Goal: Task Accomplishment & Management: Complete application form

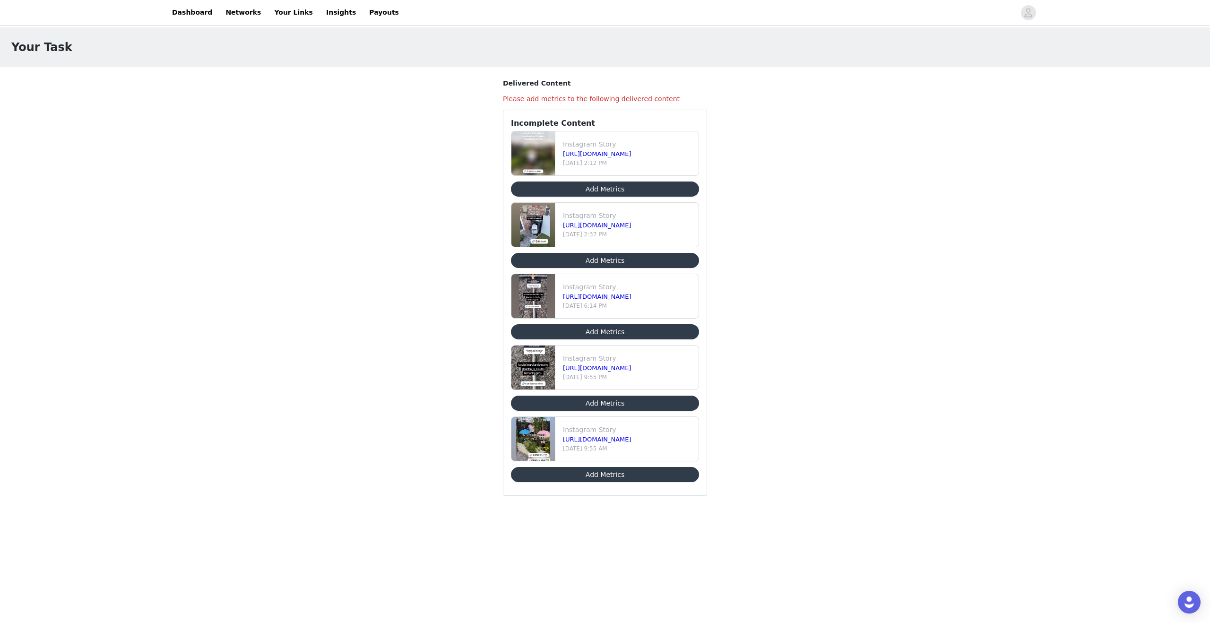
click at [380, 149] on button "Add Metrics" at bounding box center [605, 474] width 188 height 15
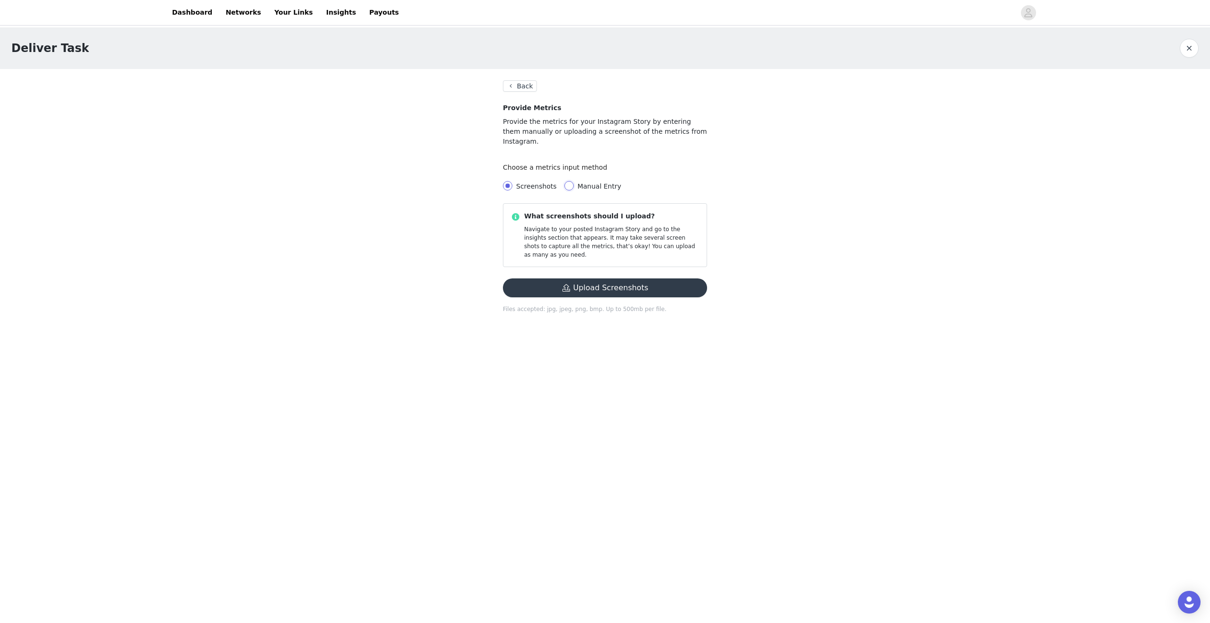
click at [380, 149] on input "Manual Entry" at bounding box center [568, 185] width 9 height 9
radio input "true"
radio input "false"
radio input "true"
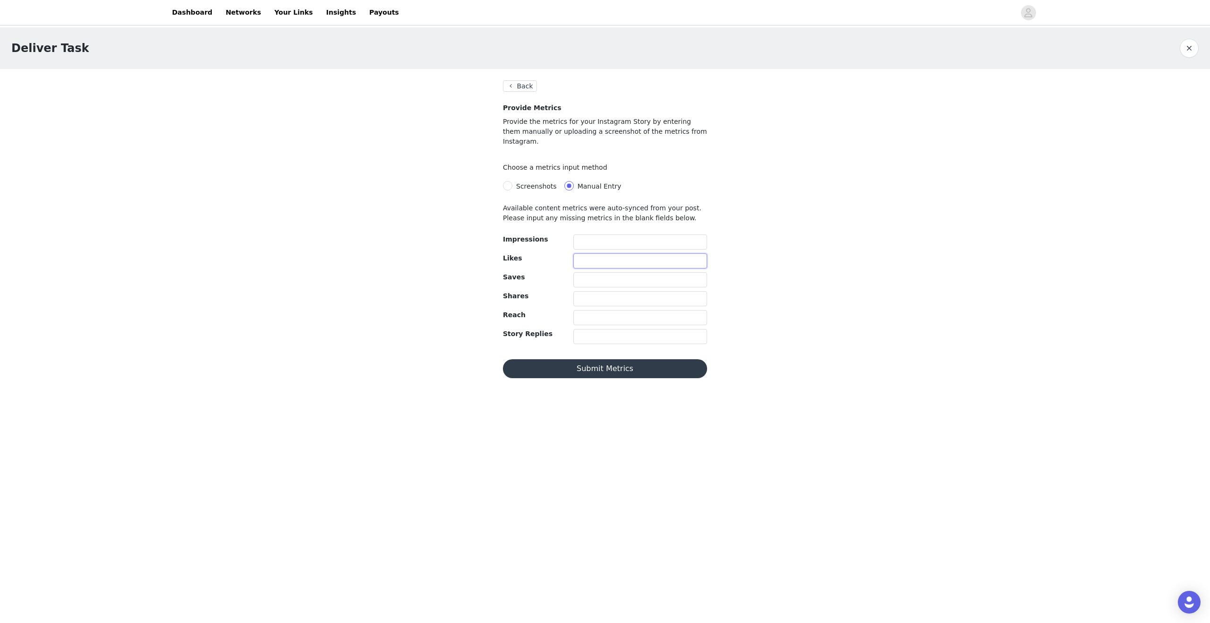
click at [380, 149] on input "text" at bounding box center [640, 260] width 134 height 15
type input "19"
click at [380, 149] on input "text" at bounding box center [640, 279] width 134 height 15
type input "2"
click at [380, 149] on input "text" at bounding box center [640, 298] width 134 height 15
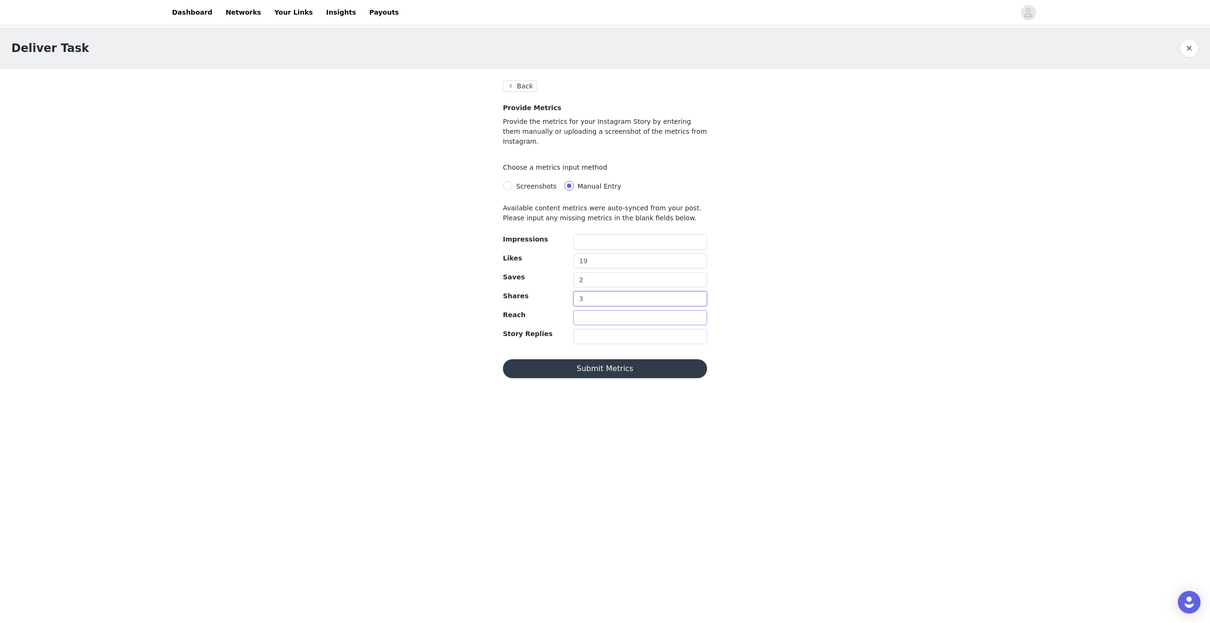
type input "3"
click at [380, 149] on input "text" at bounding box center [640, 317] width 134 height 15
type input "2048"
click at [380, 149] on input "text" at bounding box center [640, 241] width 134 height 15
click at [380, 149] on button "Submit Metrics" at bounding box center [605, 368] width 204 height 19
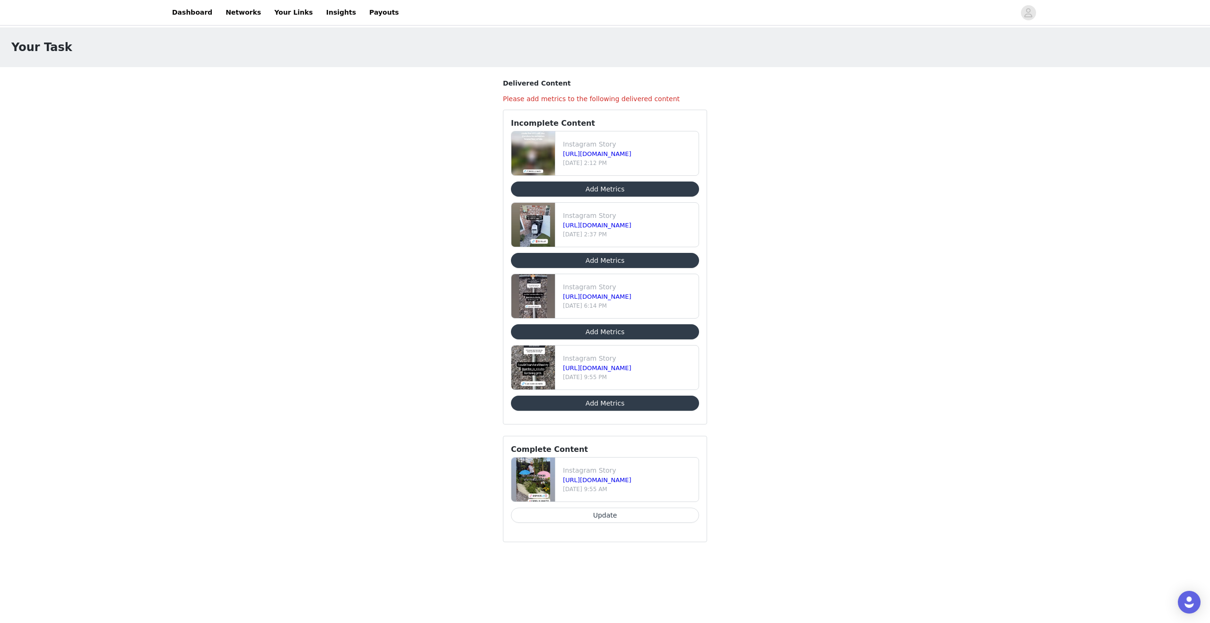
click at [380, 149] on button "Add Metrics" at bounding box center [605, 189] width 188 height 15
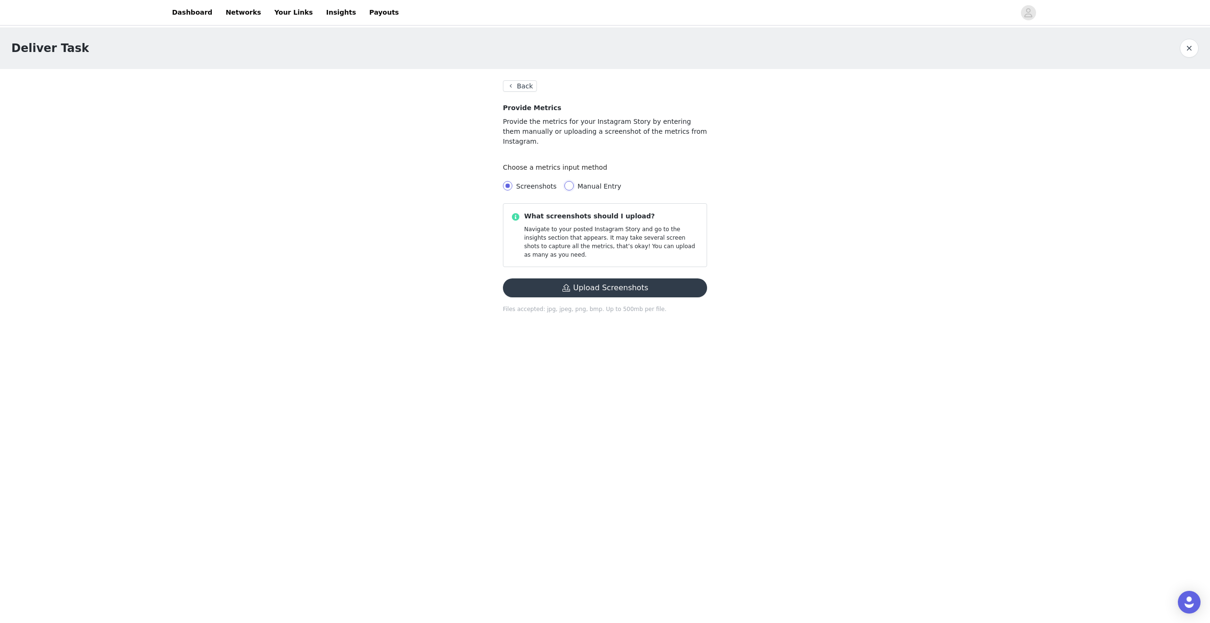
click at [380, 149] on input "Manual Entry" at bounding box center [568, 185] width 9 height 9
radio input "true"
radio input "false"
radio input "true"
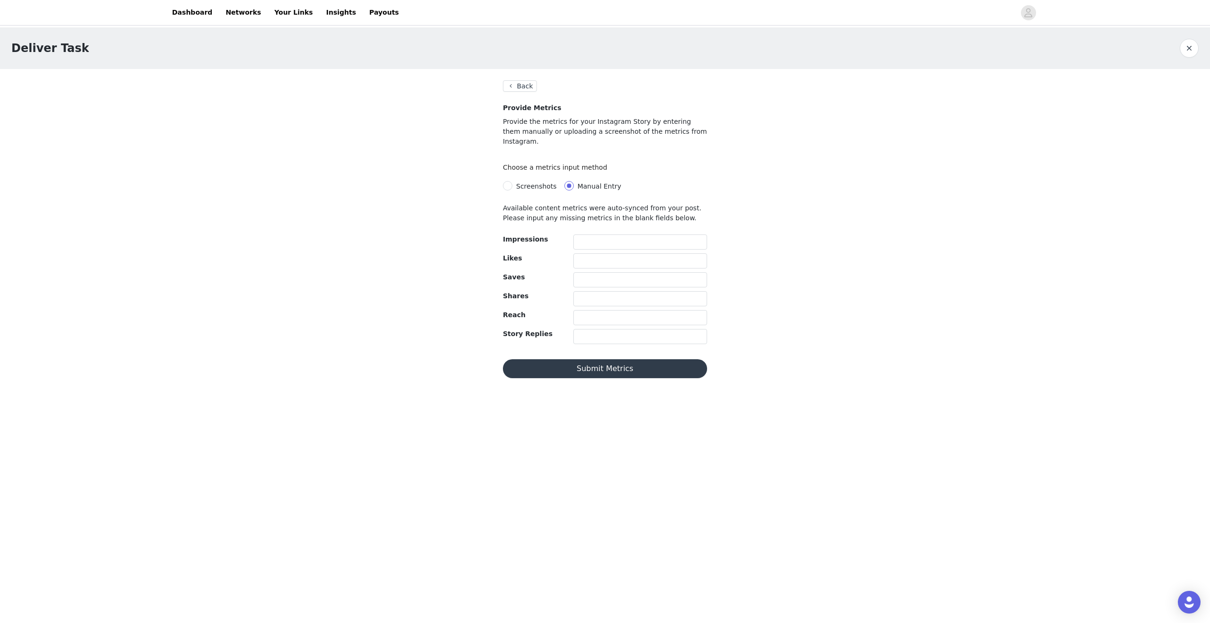
click at [380, 87] on button "Back" at bounding box center [520, 85] width 34 height 11
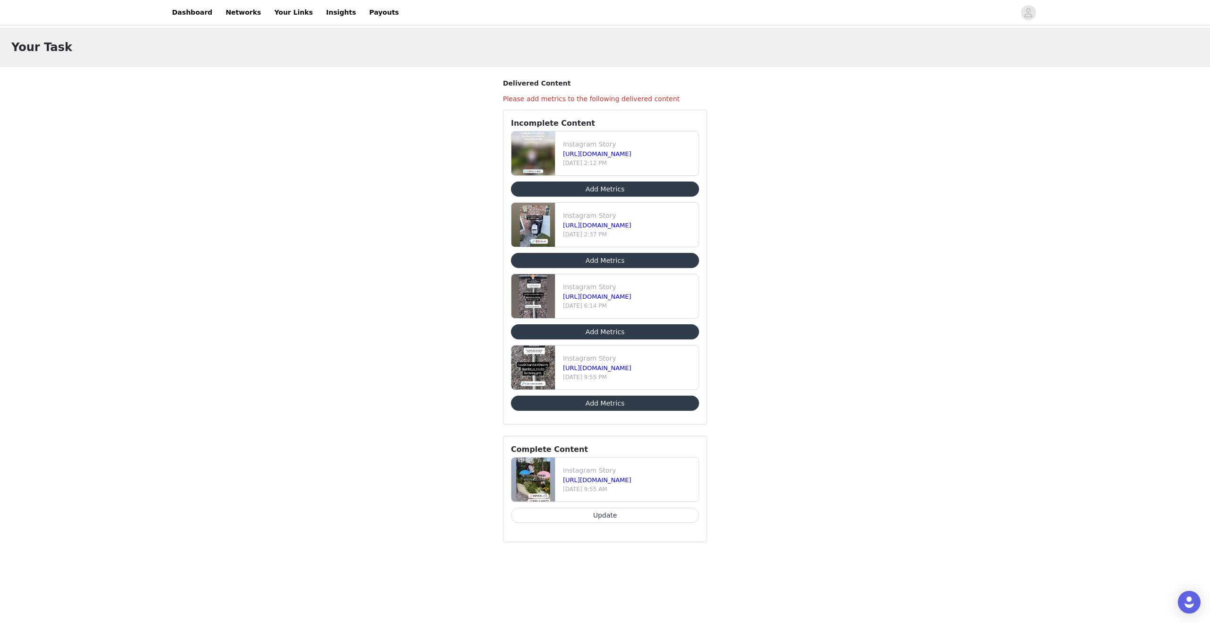
click at [380, 149] on div "Your Task Delivered Content Please add metrics to the following delivered conte…" at bounding box center [605, 290] width 1210 height 526
click at [380, 149] on button "Update" at bounding box center [605, 515] width 188 height 15
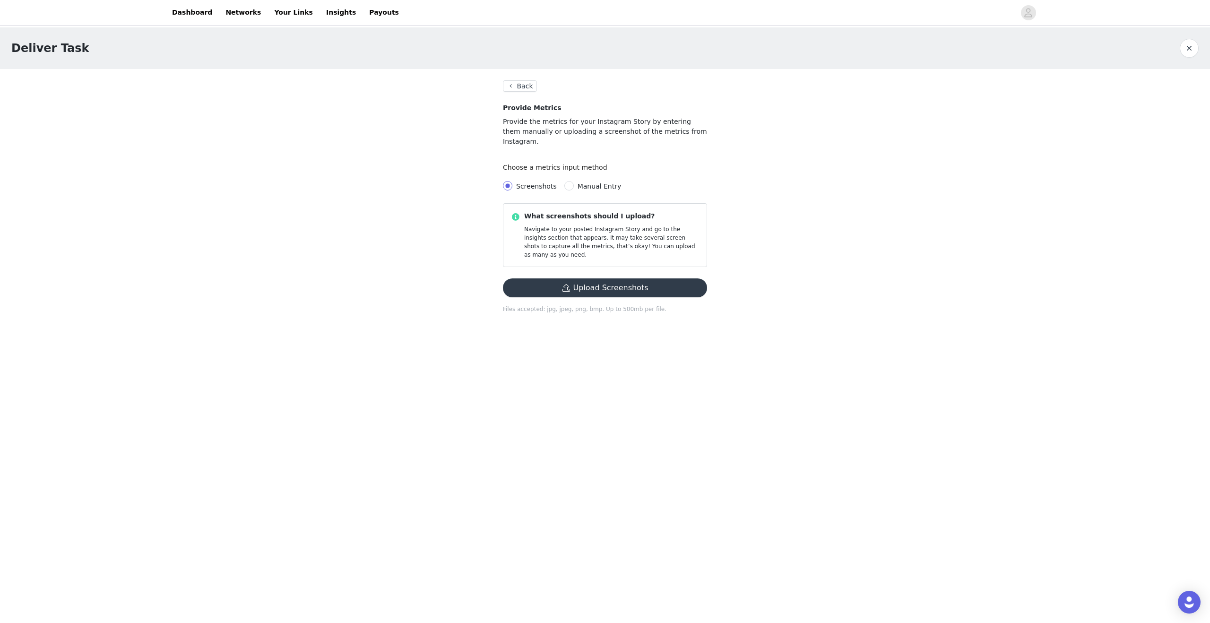
click at [380, 83] on button "Back" at bounding box center [520, 85] width 34 height 11
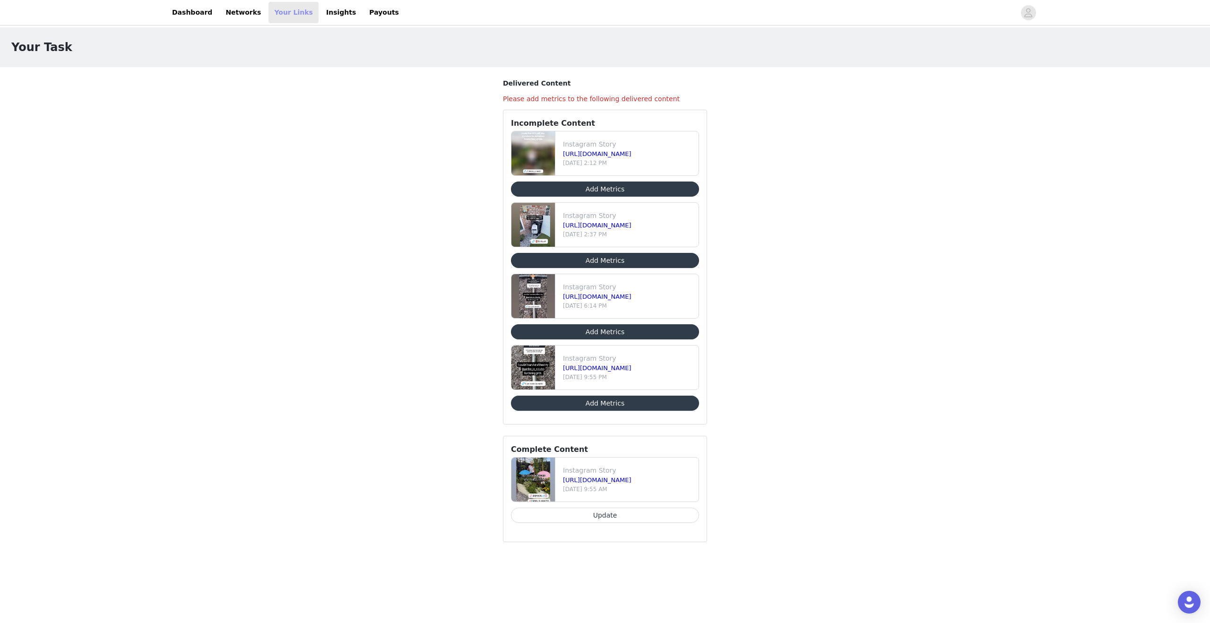
click at [285, 11] on link "Your Links" at bounding box center [294, 12] width 50 height 21
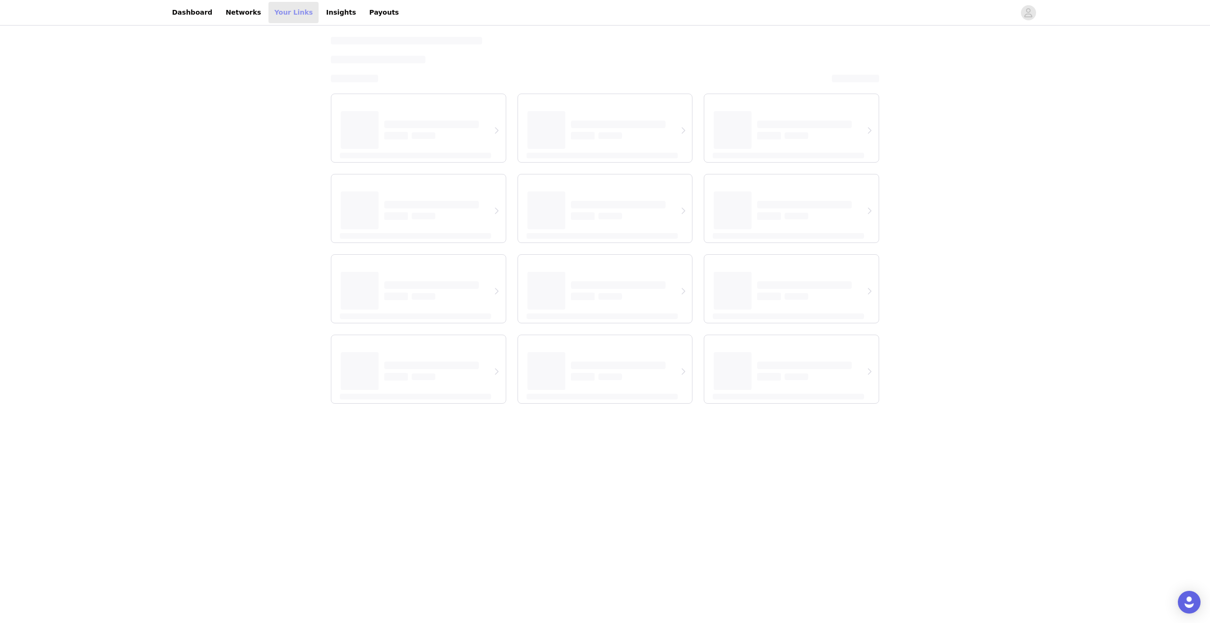
select select "12"
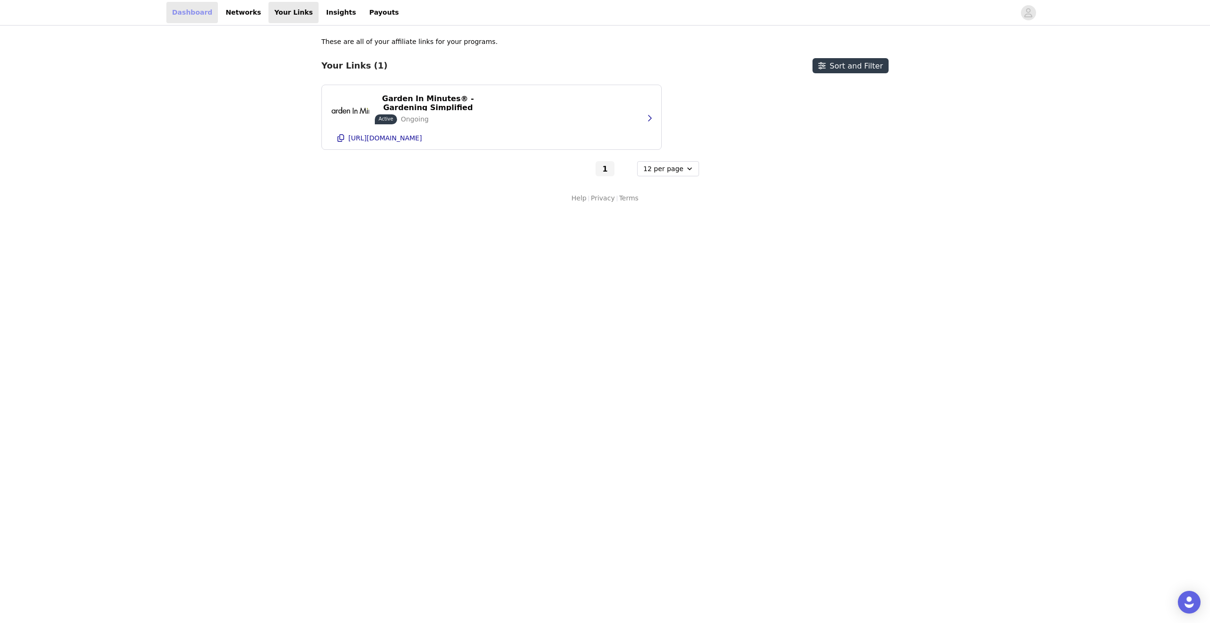
click at [195, 14] on link "Dashboard" at bounding box center [192, 12] width 52 height 21
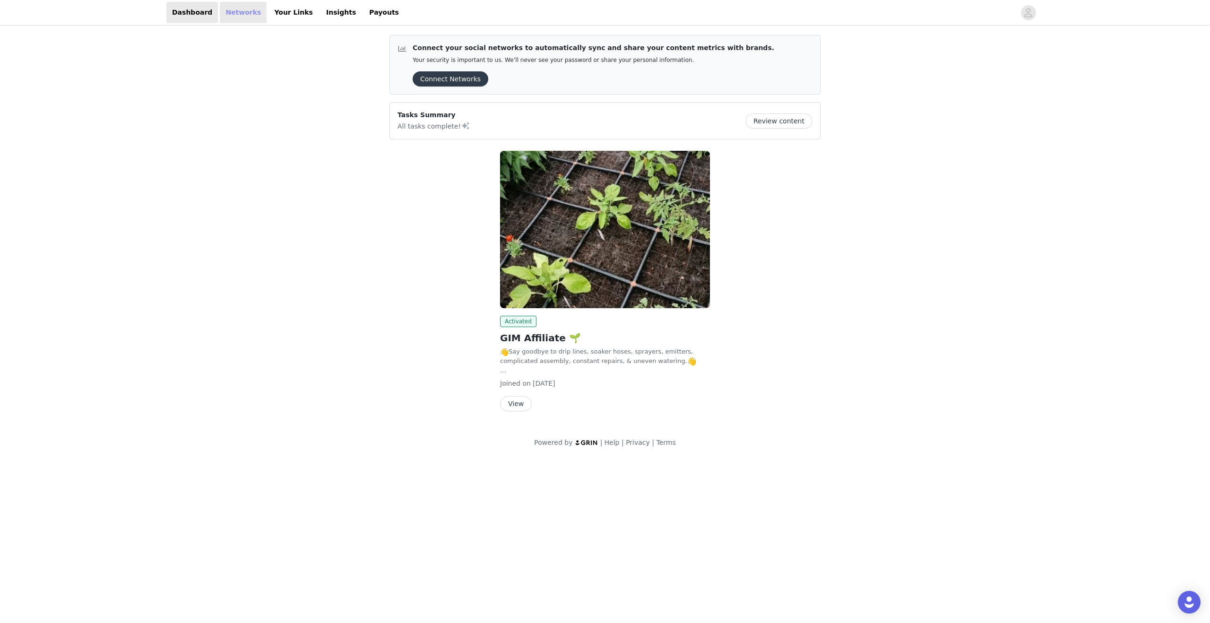
click at [227, 14] on link "Networks" at bounding box center [243, 12] width 47 height 21
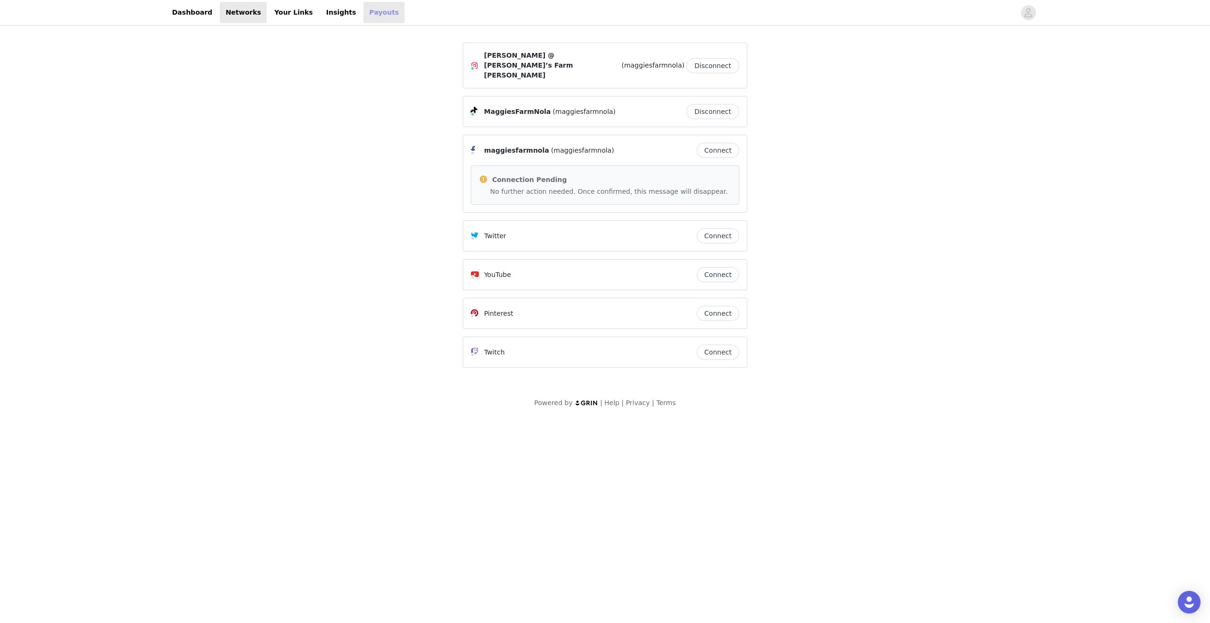
click at [364, 15] on link "Payouts" at bounding box center [384, 12] width 41 height 21
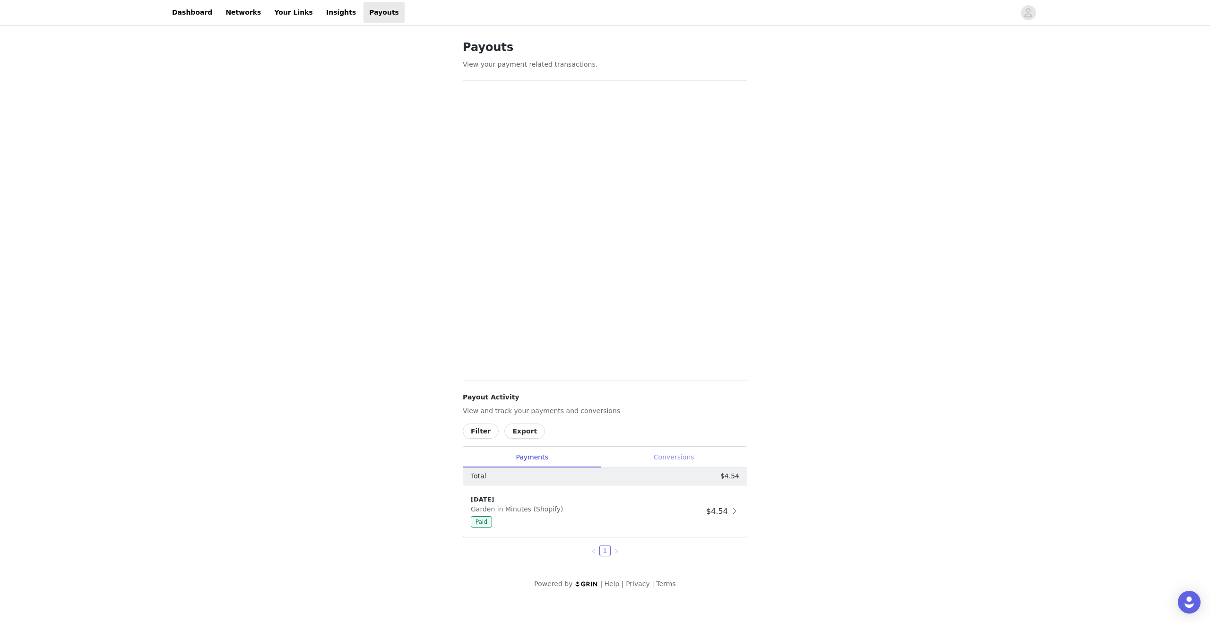
click at [380, 149] on div "Conversions" at bounding box center [674, 457] width 146 height 21
click at [380, 149] on span at bounding box center [734, 510] width 9 height 11
